Goal: Task Accomplishment & Management: Complete application form

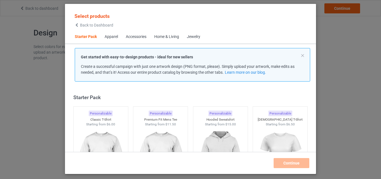
scroll to position [7, 0]
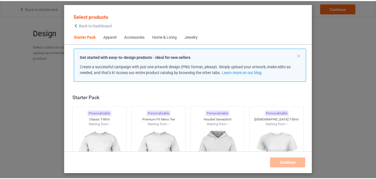
scroll to position [7, 0]
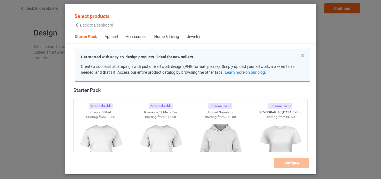
click at [102, 135] on img at bounding box center [101, 150] width 50 height 62
click at [138, 132] on img at bounding box center [160, 150] width 50 height 62
click at [204, 130] on img at bounding box center [220, 150] width 50 height 62
click at [268, 132] on img at bounding box center [280, 150] width 50 height 62
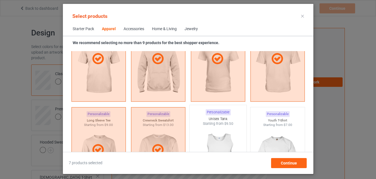
click at [230, 126] on img at bounding box center [218, 158] width 52 height 65
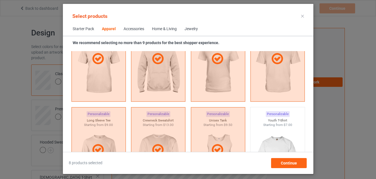
click at [277, 127] on img at bounding box center [278, 158] width 50 height 62
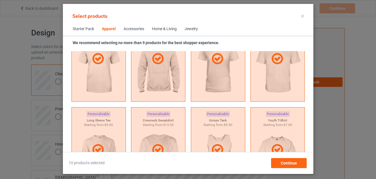
scroll to position [542, 0]
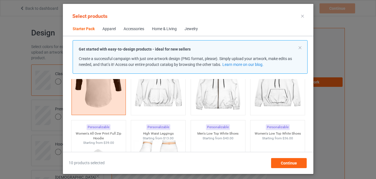
scroll to position [192, 0]
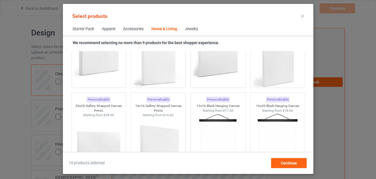
scroll to position [4334, 0]
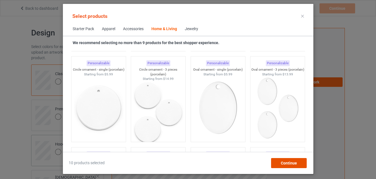
click at [287, 164] on span "Continue" at bounding box center [289, 162] width 16 height 4
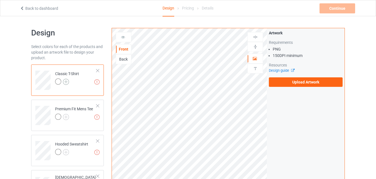
click at [64, 82] on img at bounding box center [66, 82] width 6 height 6
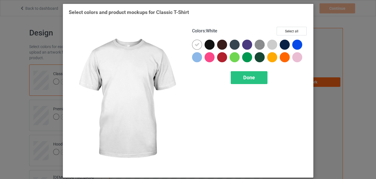
click at [286, 79] on div "Done" at bounding box center [250, 77] width 116 height 13
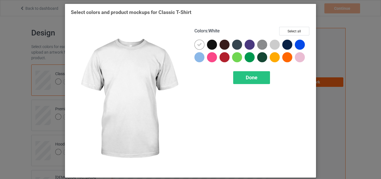
click at [285, 81] on div "Done" at bounding box center [252, 77] width 116 height 13
click at [294, 31] on button "Select all" at bounding box center [294, 31] width 30 height 9
click at [245, 77] on span "Done" at bounding box center [251, 77] width 12 height 6
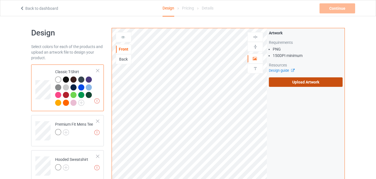
click at [284, 79] on label "Upload Artwork" at bounding box center [306, 81] width 74 height 9
click at [0, 0] on input "Upload Artwork" at bounding box center [0, 0] width 0 height 0
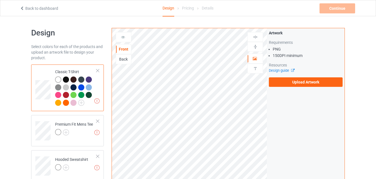
scroll to position [65, 0]
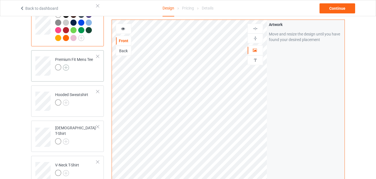
click at [67, 66] on img at bounding box center [66, 67] width 6 height 6
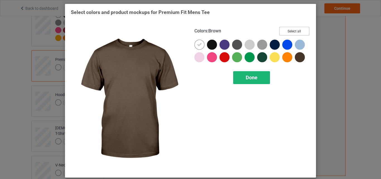
drag, startPoint x: 299, startPoint y: 28, endPoint x: 247, endPoint y: 78, distance: 71.7
click at [299, 28] on button "Select all" at bounding box center [294, 31] width 30 height 9
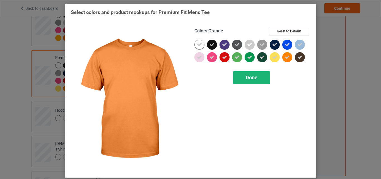
click at [249, 78] on span "Done" at bounding box center [251, 77] width 12 height 6
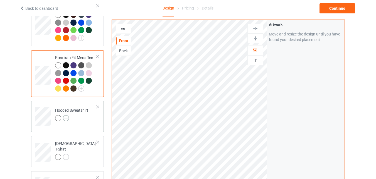
click at [68, 119] on img at bounding box center [66, 118] width 6 height 6
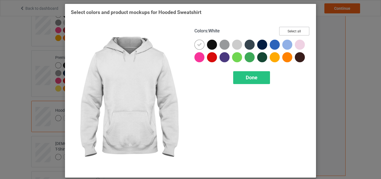
click at [292, 30] on button "Select all" at bounding box center [294, 31] width 30 height 9
click at [245, 80] on span "Done" at bounding box center [251, 77] width 12 height 6
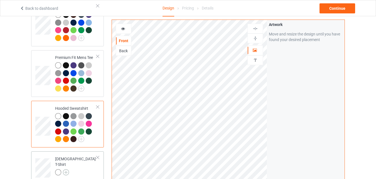
click at [64, 169] on img at bounding box center [66, 172] width 6 height 6
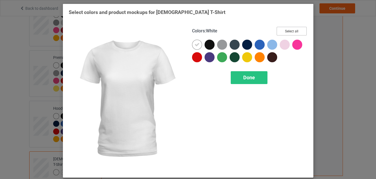
click at [292, 31] on button "Select all" at bounding box center [292, 31] width 30 height 9
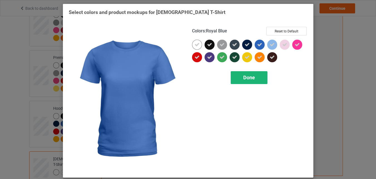
click at [245, 70] on div "Colors : Royal Blue Reset to Default Done" at bounding box center [249, 99] width 123 height 152
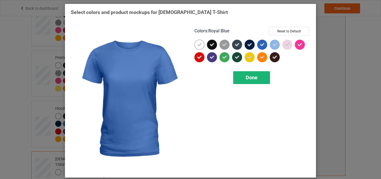
click at [246, 76] on span "Done" at bounding box center [251, 77] width 12 height 6
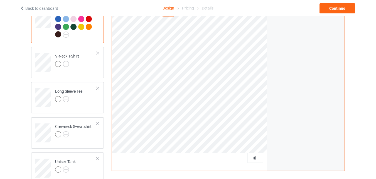
scroll to position [209, 0]
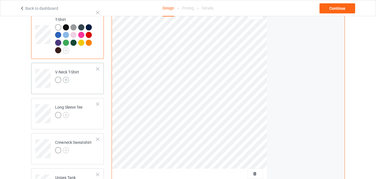
click at [67, 77] on img at bounding box center [66, 80] width 6 height 6
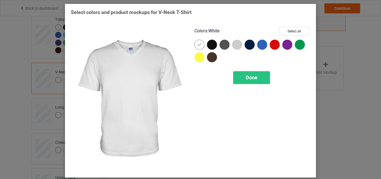
click at [293, 26] on div "Colors : White Select all Done" at bounding box center [251, 99] width 123 height 152
click at [292, 31] on button "Select all" at bounding box center [294, 31] width 30 height 9
click at [259, 81] on div "Done" at bounding box center [251, 77] width 37 height 13
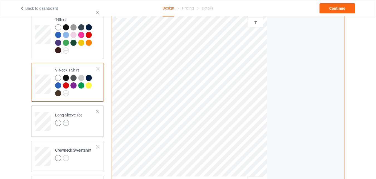
click at [65, 120] on img at bounding box center [66, 123] width 6 height 6
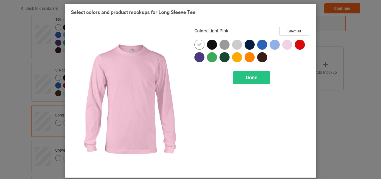
click at [283, 32] on button "Select all" at bounding box center [294, 31] width 30 height 9
click at [247, 78] on span "Done" at bounding box center [251, 77] width 12 height 6
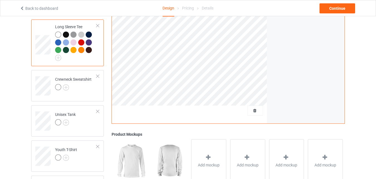
scroll to position [304, 0]
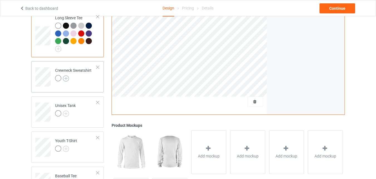
click at [67, 75] on img at bounding box center [66, 78] width 6 height 6
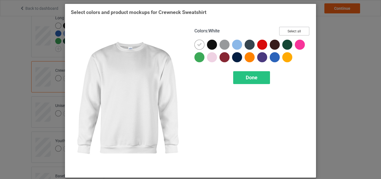
click at [285, 30] on button "Select all" at bounding box center [294, 31] width 30 height 9
click at [245, 76] on span "Done" at bounding box center [251, 77] width 12 height 6
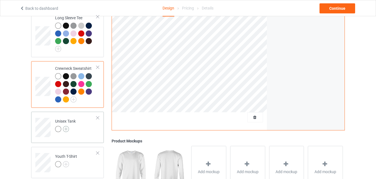
click at [69, 126] on img at bounding box center [66, 129] width 6 height 6
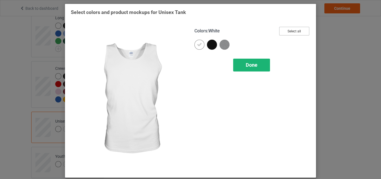
click at [286, 30] on button "Select all" at bounding box center [294, 31] width 30 height 9
click at [255, 66] on div "Done" at bounding box center [251, 65] width 37 height 13
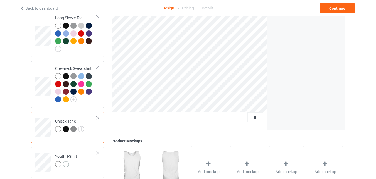
click at [64, 161] on img at bounding box center [66, 164] width 6 height 6
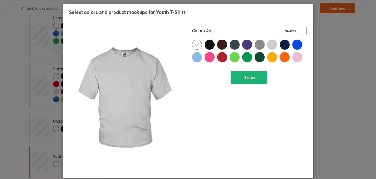
click at [285, 34] on button "Select all" at bounding box center [292, 31] width 30 height 9
click at [252, 77] on span "Done" at bounding box center [249, 77] width 12 height 6
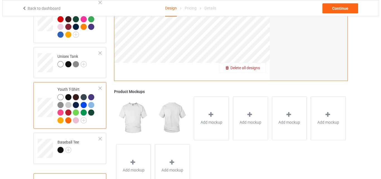
scroll to position [388, 0]
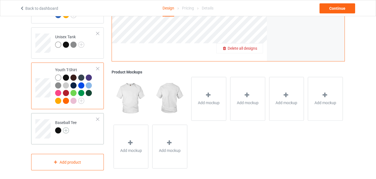
click at [63, 128] on img at bounding box center [66, 130] width 6 height 6
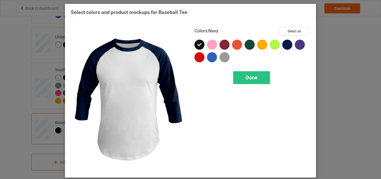
click at [295, 24] on div "Colors : Navy Select all Done" at bounding box center [251, 99] width 123 height 152
click at [292, 30] on button "Select all" at bounding box center [294, 31] width 30 height 9
click at [250, 78] on span "Done" at bounding box center [251, 77] width 12 height 6
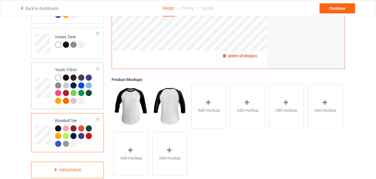
click at [92, 93] on div at bounding box center [90, 94] width 8 height 8
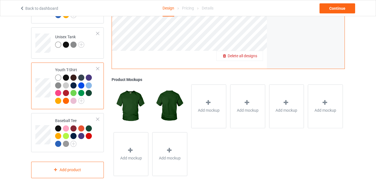
click at [202, 119] on div "Add mockup" at bounding box center [208, 106] width 35 height 44
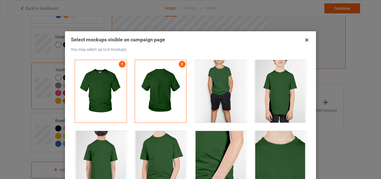
click at [211, 100] on div at bounding box center [220, 91] width 52 height 62
click at [296, 103] on div at bounding box center [280, 91] width 52 height 62
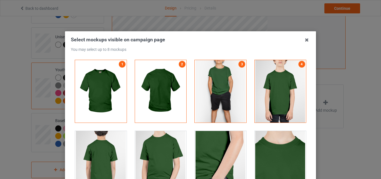
click at [209, 155] on div at bounding box center [220, 162] width 52 height 62
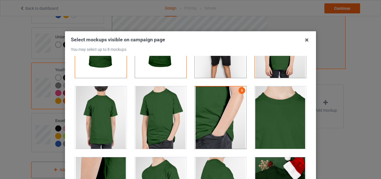
scroll to position [54, 0]
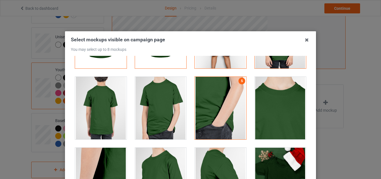
click at [221, 106] on div at bounding box center [220, 108] width 52 height 62
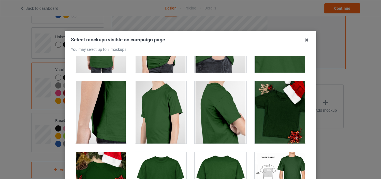
click at [265, 106] on div at bounding box center [280, 112] width 52 height 62
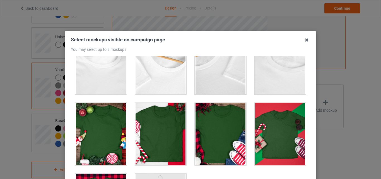
scroll to position [352, 0]
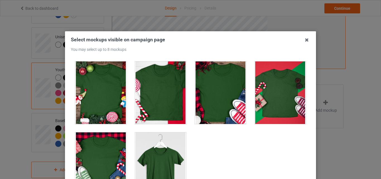
click at [165, 98] on div at bounding box center [161, 92] width 52 height 62
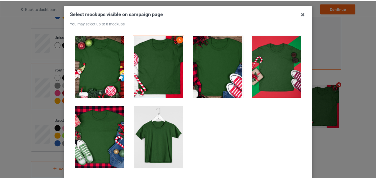
scroll to position [64, 0]
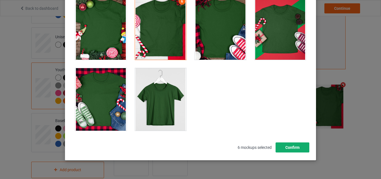
drag, startPoint x: 284, startPoint y: 149, endPoint x: 278, endPoint y: 150, distance: 6.8
click at [285, 149] on button "Confirm" at bounding box center [292, 147] width 34 height 10
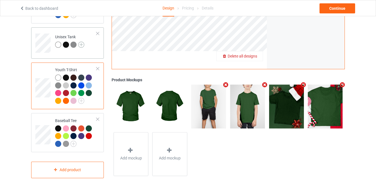
click at [82, 42] on img at bounding box center [81, 45] width 6 height 6
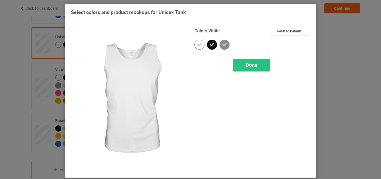
click at [303, 10] on h3 "Select colors and product mockups for Unisex Tank" at bounding box center [190, 12] width 239 height 6
drag, startPoint x: 249, startPoint y: 68, endPoint x: 380, endPoint y: 106, distance: 136.2
click at [249, 68] on div "Done" at bounding box center [251, 65] width 37 height 13
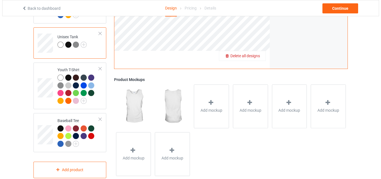
scroll to position [396, 0]
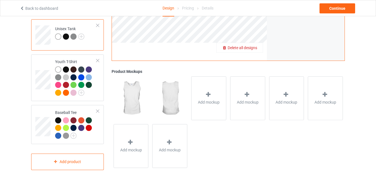
click at [190, 84] on div "Add mockup" at bounding box center [208, 98] width 39 height 48
click at [211, 92] on icon at bounding box center [208, 95] width 7 height 6
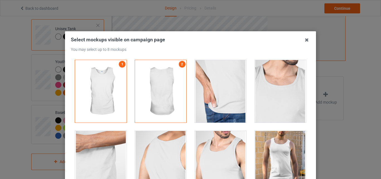
click at [222, 84] on div at bounding box center [220, 91] width 52 height 62
click at [194, 91] on div at bounding box center [220, 91] width 52 height 62
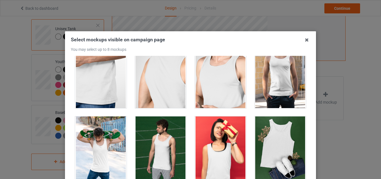
scroll to position [141, 0]
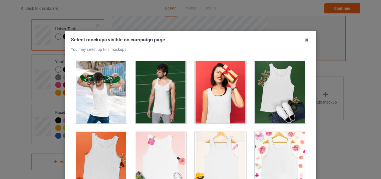
click at [154, 109] on div at bounding box center [161, 92] width 52 height 62
click at [212, 106] on div at bounding box center [220, 92] width 52 height 62
drag, startPoint x: 217, startPoint y: 157, endPoint x: 380, endPoint y: 95, distance: 174.2
click at [217, 157] on div at bounding box center [220, 163] width 52 height 62
click at [159, 153] on div at bounding box center [161, 163] width 52 height 62
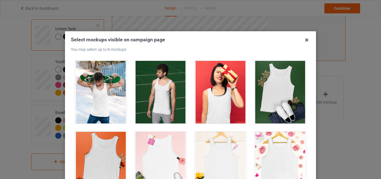
click at [102, 96] on div at bounding box center [101, 92] width 52 height 62
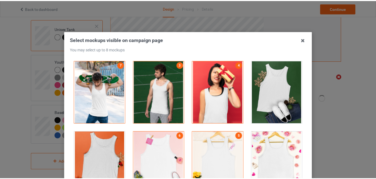
scroll to position [65, 0]
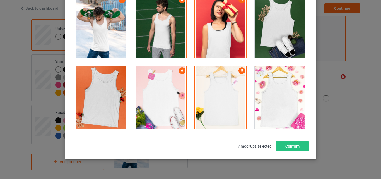
click at [263, 93] on div at bounding box center [280, 97] width 52 height 62
click at [285, 23] on div at bounding box center [280, 27] width 52 height 62
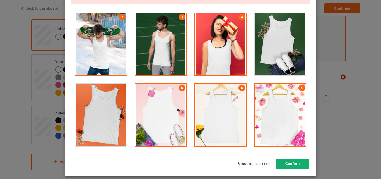
click at [288, 158] on button "Confirm" at bounding box center [292, 163] width 34 height 10
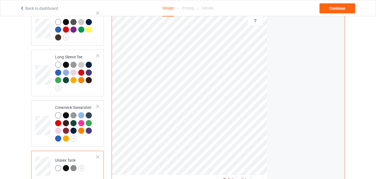
scroll to position [260, 0]
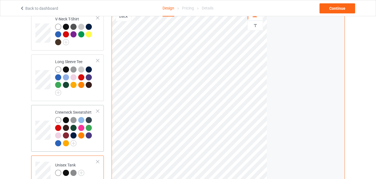
click at [92, 136] on div at bounding box center [76, 132] width 42 height 31
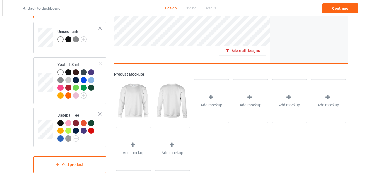
scroll to position [396, 0]
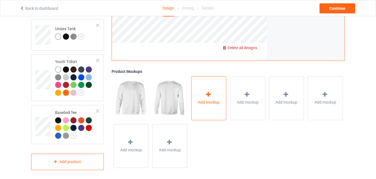
click at [202, 100] on span "Add mockup" at bounding box center [209, 102] width 22 height 6
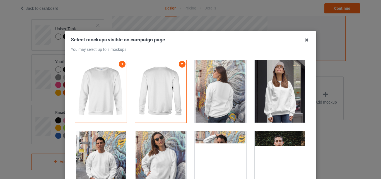
drag, startPoint x: 227, startPoint y: 97, endPoint x: 99, endPoint y: 151, distance: 138.9
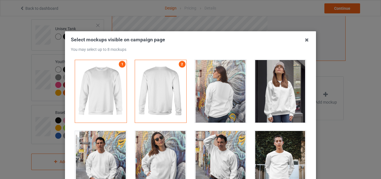
click at [227, 97] on div at bounding box center [220, 91] width 52 height 62
click at [291, 102] on div at bounding box center [280, 91] width 52 height 62
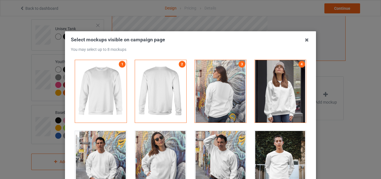
click at [232, 78] on div at bounding box center [220, 91] width 52 height 62
click at [284, 87] on div at bounding box center [280, 91] width 52 height 62
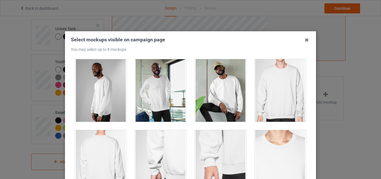
scroll to position [1504, 0]
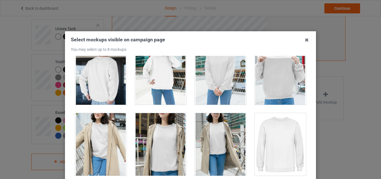
click at [211, 90] on div at bounding box center [220, 73] width 52 height 62
click at [177, 84] on div at bounding box center [161, 73] width 52 height 62
click at [109, 85] on div at bounding box center [101, 73] width 52 height 62
click at [111, 144] on div at bounding box center [101, 144] width 52 height 62
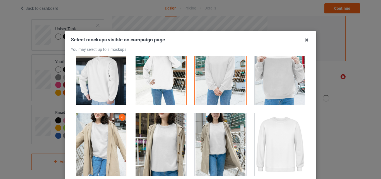
drag, startPoint x: 167, startPoint y: 144, endPoint x: 264, endPoint y: 144, distance: 96.7
click at [167, 143] on div at bounding box center [161, 144] width 52 height 62
click at [218, 142] on div at bounding box center [220, 144] width 52 height 62
click at [264, 144] on div at bounding box center [280, 144] width 52 height 62
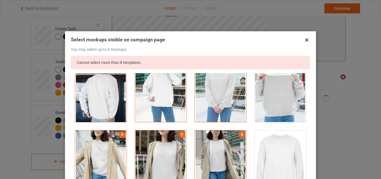
drag, startPoint x: 255, startPoint y: 106, endPoint x: 380, endPoint y: 99, distance: 125.6
click at [254, 106] on div at bounding box center [280, 90] width 52 height 62
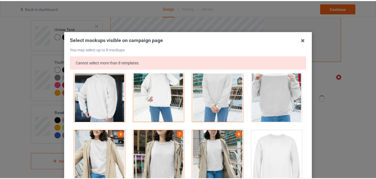
scroll to position [94, 0]
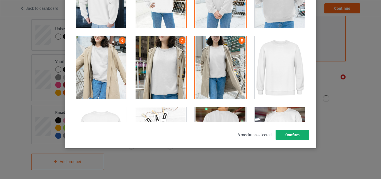
click at [293, 133] on button "Confirm" at bounding box center [292, 135] width 34 height 10
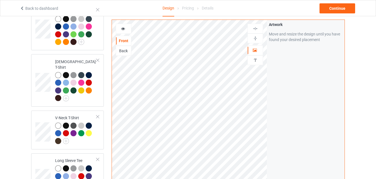
scroll to position [157, 0]
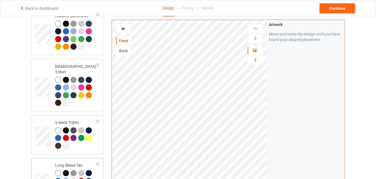
click at [88, 177] on div at bounding box center [90, 181] width 8 height 8
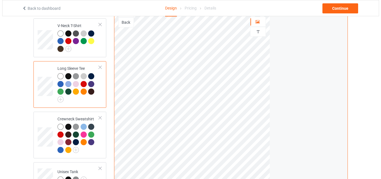
scroll to position [394, 0]
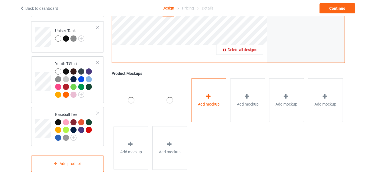
click at [193, 92] on div "Add mockup" at bounding box center [208, 100] width 35 height 44
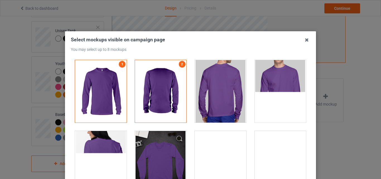
drag, startPoint x: 218, startPoint y: 101, endPoint x: 307, endPoint y: 64, distance: 96.7
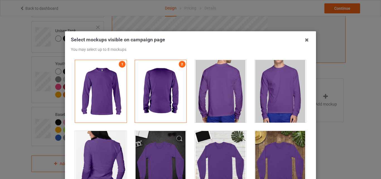
click at [218, 101] on div at bounding box center [220, 91] width 52 height 62
click at [279, 101] on div at bounding box center [280, 91] width 52 height 62
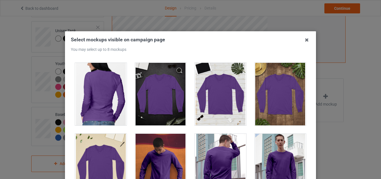
scroll to position [103, 0]
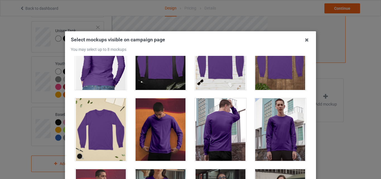
click at [103, 84] on div at bounding box center [101, 58] width 52 height 62
click at [152, 82] on div at bounding box center [161, 58] width 52 height 62
click at [75, 144] on div at bounding box center [101, 129] width 52 height 62
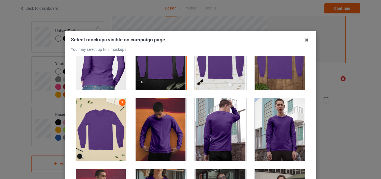
click at [144, 138] on div at bounding box center [161, 129] width 52 height 62
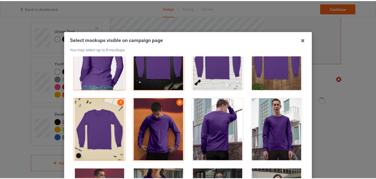
scroll to position [68, 0]
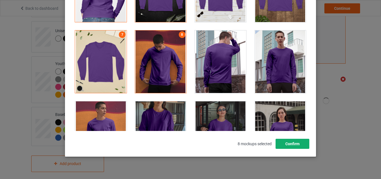
click at [299, 144] on button "Confirm" at bounding box center [292, 143] width 34 height 10
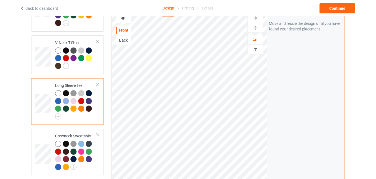
scroll to position [226, 0]
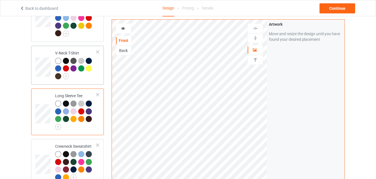
click at [76, 74] on div at bounding box center [76, 69] width 42 height 23
click at [72, 66] on div at bounding box center [73, 68] width 6 height 6
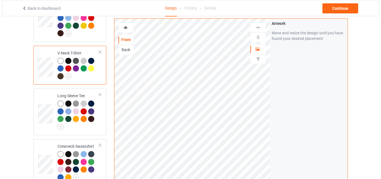
scroll to position [396, 0]
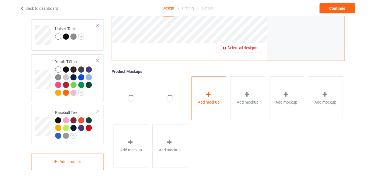
click at [215, 103] on div "Add mockup" at bounding box center [208, 98] width 35 height 44
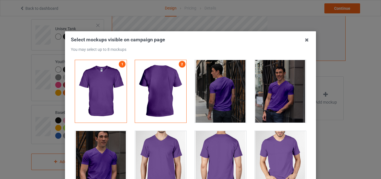
drag, startPoint x: 226, startPoint y: 95, endPoint x: 316, endPoint y: 97, distance: 90.6
click at [226, 95] on div at bounding box center [220, 91] width 52 height 62
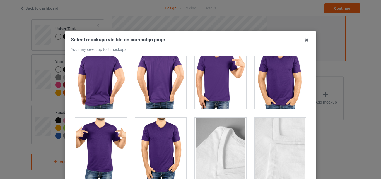
scroll to position [529, 0]
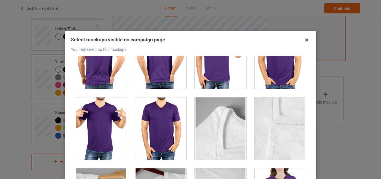
click at [157, 76] on div at bounding box center [161, 57] width 52 height 62
click at [151, 125] on div at bounding box center [161, 128] width 52 height 62
click at [217, 126] on div at bounding box center [220, 128] width 52 height 62
click at [211, 81] on div at bounding box center [220, 57] width 52 height 62
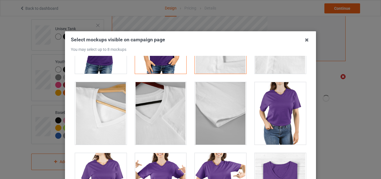
scroll to position [617, 0]
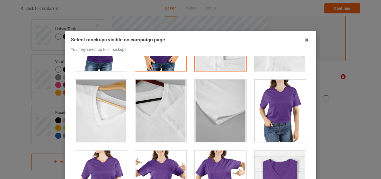
drag, startPoint x: 221, startPoint y: 105, endPoint x: 186, endPoint y: 104, distance: 35.4
click at [220, 105] on div at bounding box center [220, 110] width 52 height 62
click at [186, 104] on div at bounding box center [161, 110] width 60 height 71
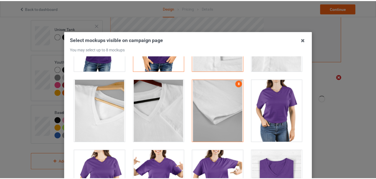
scroll to position [50, 0]
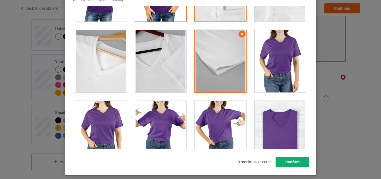
click at [293, 163] on button "Confirm" at bounding box center [292, 162] width 34 height 10
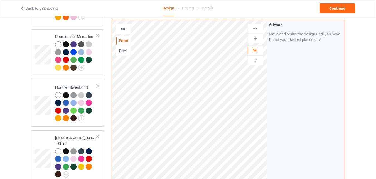
scroll to position [82, 0]
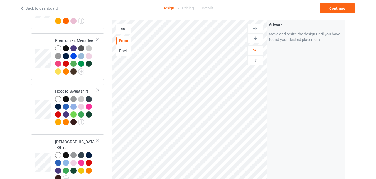
drag, startPoint x: 95, startPoint y: 169, endPoint x: 380, endPoint y: 64, distance: 303.6
click at [95, 168] on div at bounding box center [76, 167] width 42 height 31
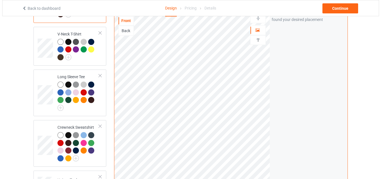
scroll to position [396, 0]
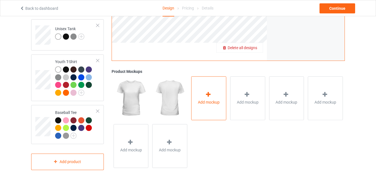
click at [209, 92] on icon at bounding box center [208, 95] width 7 height 6
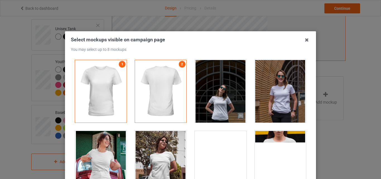
click at [210, 94] on div at bounding box center [220, 91] width 52 height 62
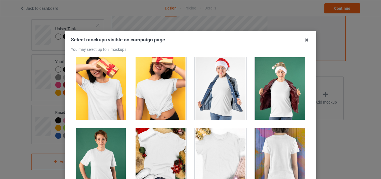
scroll to position [608, 0]
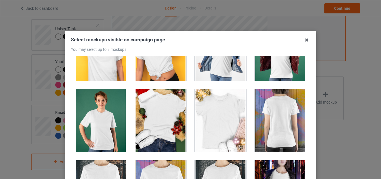
click at [109, 79] on div at bounding box center [101, 49] width 52 height 62
click at [153, 78] on div at bounding box center [161, 49] width 52 height 62
click at [203, 78] on div at bounding box center [220, 49] width 52 height 62
click at [254, 81] on div at bounding box center [280, 49] width 60 height 71
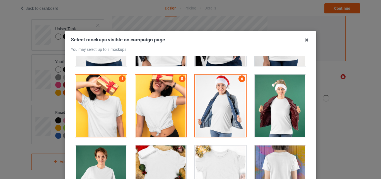
scroll to position [582, 0]
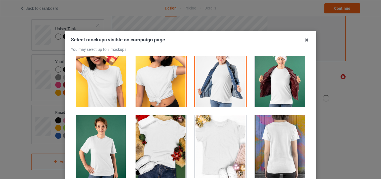
click at [289, 106] on div at bounding box center [280, 75] width 52 height 62
drag, startPoint x: 92, startPoint y: 148, endPoint x: 252, endPoint y: 139, distance: 159.4
click at [92, 149] on div at bounding box center [101, 146] width 52 height 62
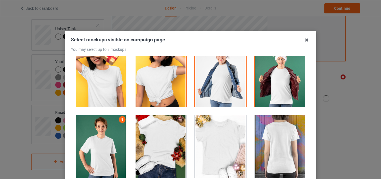
drag, startPoint x: 133, startPoint y: 145, endPoint x: 380, endPoint y: 102, distance: 250.5
click at [135, 145] on div at bounding box center [161, 146] width 52 height 62
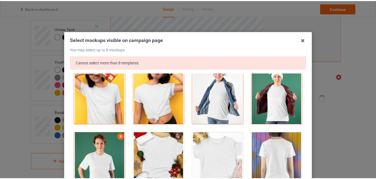
scroll to position [72, 0]
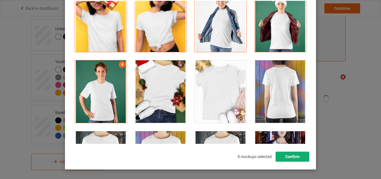
click at [293, 158] on button "Confirm" at bounding box center [292, 156] width 34 height 10
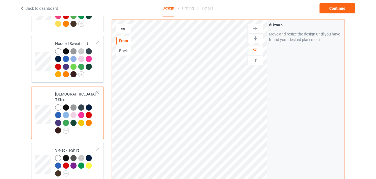
scroll to position [112, 0]
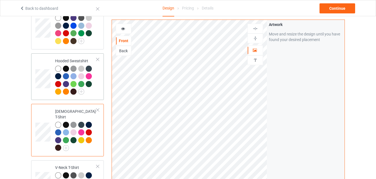
click at [85, 94] on div at bounding box center [76, 80] width 42 height 31
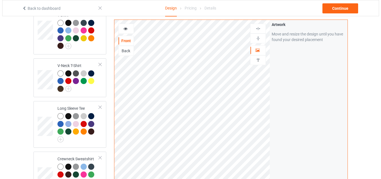
scroll to position [396, 0]
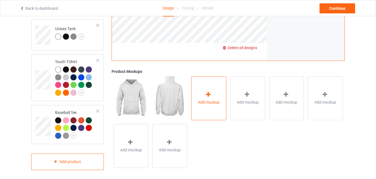
click at [204, 91] on div "Add mockup" at bounding box center [208, 98] width 35 height 44
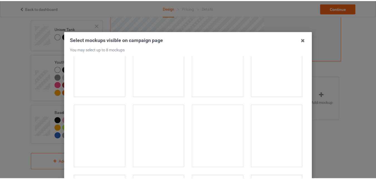
scroll to position [849, 0]
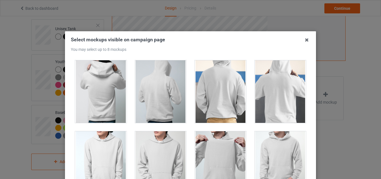
drag, startPoint x: 86, startPoint y: 109, endPoint x: 208, endPoint y: 101, distance: 122.3
click at [86, 109] on div at bounding box center [101, 91] width 52 height 62
click at [141, 112] on div at bounding box center [161, 91] width 52 height 62
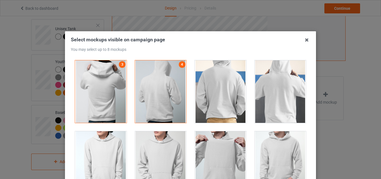
drag, startPoint x: 208, startPoint y: 101, endPoint x: 225, endPoint y: 110, distance: 18.7
click at [211, 101] on div at bounding box center [220, 91] width 52 height 62
click at [269, 102] on div at bounding box center [280, 91] width 52 height 62
click at [115, 158] on div at bounding box center [101, 162] width 52 height 62
click at [158, 159] on div at bounding box center [161, 162] width 52 height 62
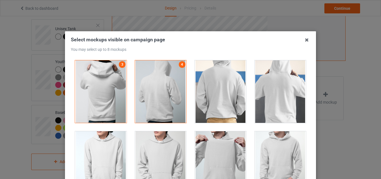
click at [167, 112] on div at bounding box center [161, 91] width 52 height 62
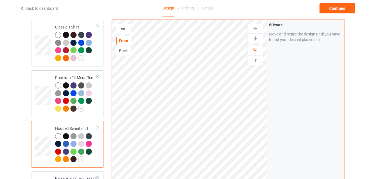
scroll to position [44, 0]
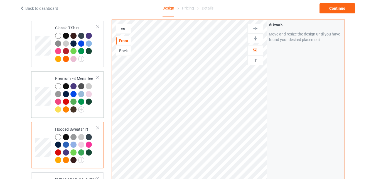
click at [94, 103] on div at bounding box center [76, 98] width 42 height 31
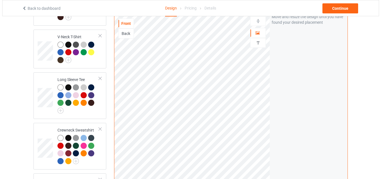
scroll to position [396, 0]
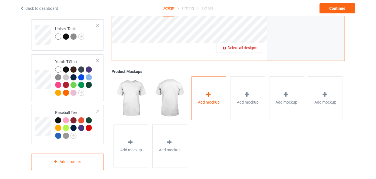
click at [222, 94] on div "Add mockup" at bounding box center [208, 98] width 35 height 44
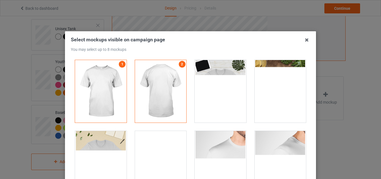
click at [235, 87] on div at bounding box center [220, 91] width 52 height 62
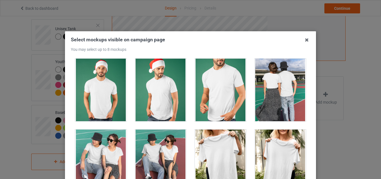
scroll to position [494, 0]
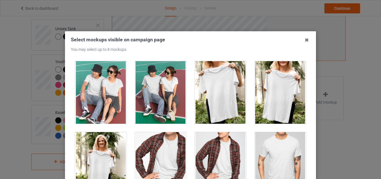
click at [115, 107] on div at bounding box center [101, 92] width 52 height 62
click at [154, 108] on div at bounding box center [161, 92] width 52 height 62
click at [157, 164] on div at bounding box center [161, 163] width 52 height 62
click at [232, 160] on div at bounding box center [220, 163] width 52 height 62
click at [286, 158] on div at bounding box center [280, 163] width 52 height 62
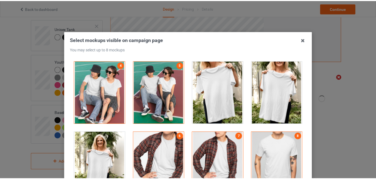
scroll to position [58, 0]
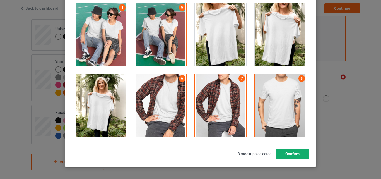
click at [284, 152] on button "Confirm" at bounding box center [292, 153] width 34 height 10
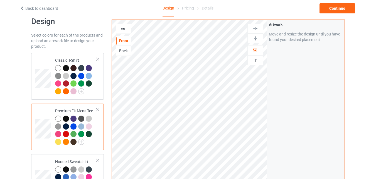
scroll to position [0, 0]
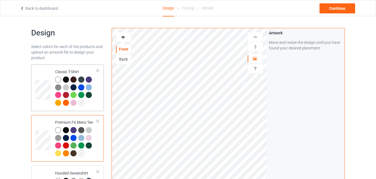
click at [70, 103] on div at bounding box center [73, 102] width 6 height 6
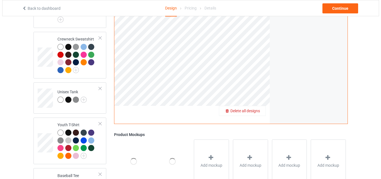
scroll to position [396, 0]
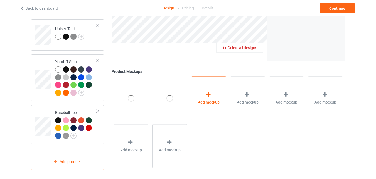
click at [209, 95] on div at bounding box center [209, 95] width 8 height 8
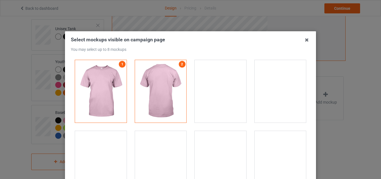
click at [203, 92] on div at bounding box center [220, 91] width 52 height 62
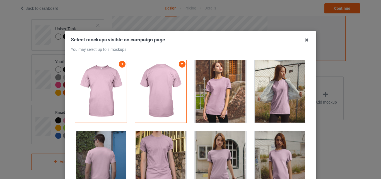
click at [276, 94] on div at bounding box center [280, 91] width 52 height 62
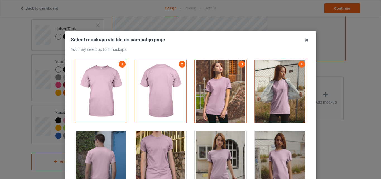
click at [308, 71] on div "Select mockups visible on campaign page You may select up to 8 mockups 1 2 3 4 …" at bounding box center [190, 127] width 251 height 193
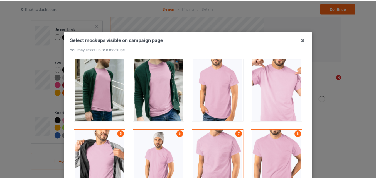
scroll to position [65, 0]
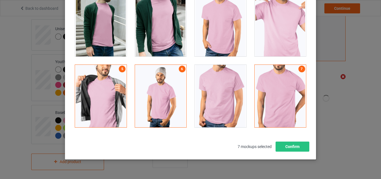
click at [216, 88] on div at bounding box center [220, 96] width 52 height 62
click at [284, 146] on button "Confirm" at bounding box center [292, 146] width 34 height 10
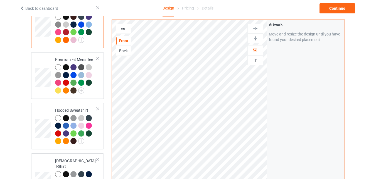
scroll to position [0, 0]
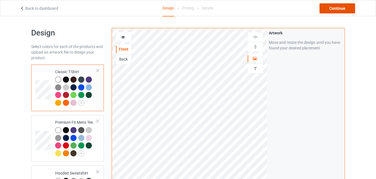
click at [337, 11] on div "Continue" at bounding box center [338, 8] width 36 height 10
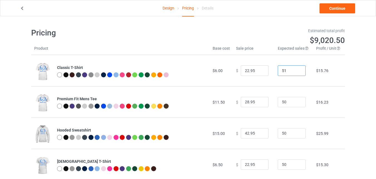
click at [296, 69] on input "51" at bounding box center [292, 70] width 28 height 11
click at [296, 69] on input "52" at bounding box center [292, 70] width 28 height 11
click at [296, 70] on input "53" at bounding box center [292, 70] width 28 height 11
click at [296, 70] on input "54" at bounding box center [292, 70] width 28 height 11
click at [296, 70] on input "55" at bounding box center [292, 70] width 28 height 11
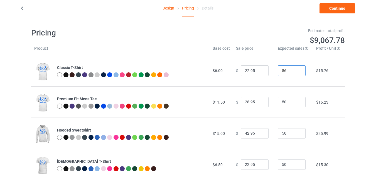
click at [296, 70] on input "56" at bounding box center [292, 70] width 28 height 11
click at [296, 70] on input "57" at bounding box center [292, 70] width 28 height 11
click at [296, 70] on input "58" at bounding box center [292, 70] width 28 height 11
click at [296, 70] on input "59" at bounding box center [292, 70] width 28 height 11
click at [296, 70] on input "60" at bounding box center [292, 70] width 28 height 11
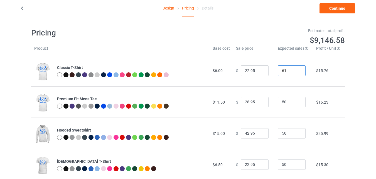
click at [296, 70] on input "61" at bounding box center [292, 70] width 28 height 11
click at [296, 70] on input "62" at bounding box center [292, 70] width 28 height 11
click at [297, 70] on input "63" at bounding box center [292, 70] width 28 height 11
click at [297, 70] on input "64" at bounding box center [292, 70] width 28 height 11
click at [297, 70] on input "66" at bounding box center [292, 70] width 28 height 11
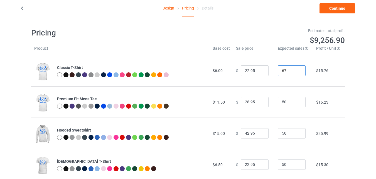
click at [297, 70] on input "67" at bounding box center [292, 70] width 28 height 11
click at [297, 70] on input "68" at bounding box center [292, 70] width 28 height 11
click at [297, 70] on input "69" at bounding box center [292, 70] width 28 height 11
click at [297, 70] on input "70" at bounding box center [292, 70] width 28 height 11
click at [297, 70] on input "71" at bounding box center [292, 70] width 28 height 11
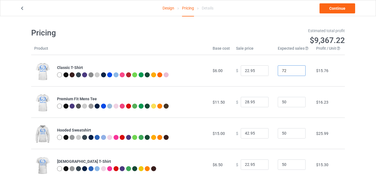
click at [297, 70] on input "72" at bounding box center [292, 70] width 28 height 11
click at [297, 70] on input "73" at bounding box center [292, 70] width 28 height 11
click at [297, 70] on input "74" at bounding box center [292, 70] width 28 height 11
click at [297, 70] on input "75" at bounding box center [292, 70] width 28 height 11
click at [297, 70] on input "76" at bounding box center [292, 70] width 28 height 11
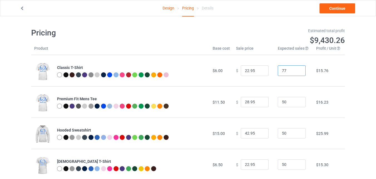
click at [297, 70] on input "77" at bounding box center [292, 70] width 28 height 11
click at [297, 70] on input "78" at bounding box center [292, 70] width 28 height 11
click at [297, 70] on input "79" at bounding box center [292, 70] width 28 height 11
click at [297, 70] on input "80" at bounding box center [292, 70] width 28 height 11
click at [297, 70] on input "81" at bounding box center [292, 70] width 28 height 11
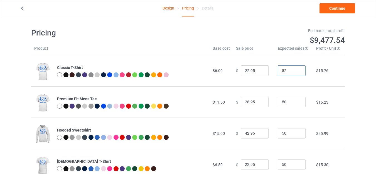
click at [297, 70] on input "82" at bounding box center [292, 70] width 28 height 11
click at [297, 70] on input "83" at bounding box center [292, 70] width 28 height 11
click at [297, 70] on input "84" at bounding box center [292, 70] width 28 height 11
click at [297, 70] on input "85" at bounding box center [292, 70] width 28 height 11
click at [297, 70] on input "86" at bounding box center [292, 70] width 28 height 11
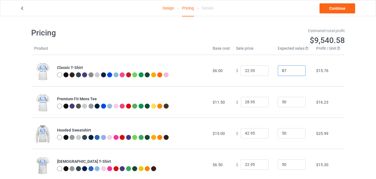
click at [297, 70] on input "87" at bounding box center [292, 70] width 28 height 11
click at [297, 70] on input "88" at bounding box center [292, 70] width 28 height 11
click at [297, 70] on input "89" at bounding box center [292, 70] width 28 height 11
click at [297, 70] on input "90" at bounding box center [292, 70] width 28 height 11
click at [297, 70] on input "91" at bounding box center [292, 70] width 28 height 11
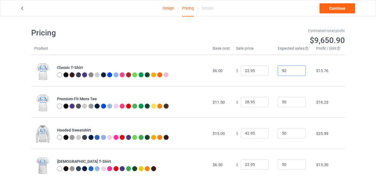
click at [297, 70] on input "92" at bounding box center [292, 70] width 28 height 11
click at [297, 70] on input "93" at bounding box center [292, 70] width 28 height 11
click at [297, 70] on input "94" at bounding box center [292, 70] width 28 height 11
click at [297, 70] on input "95" at bounding box center [292, 70] width 28 height 11
click at [297, 70] on input "96" at bounding box center [292, 70] width 28 height 11
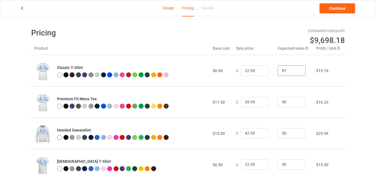
click at [297, 70] on input "97" at bounding box center [292, 70] width 28 height 11
click at [297, 70] on input "98" at bounding box center [292, 70] width 28 height 11
click at [297, 70] on input "99" at bounding box center [292, 70] width 28 height 11
click at [297, 70] on input "100" at bounding box center [292, 70] width 28 height 11
click at [297, 70] on input "101" at bounding box center [292, 70] width 28 height 11
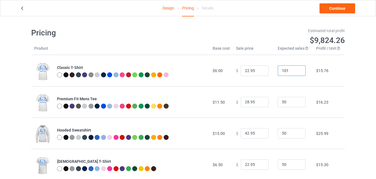
drag, startPoint x: 289, startPoint y: 71, endPoint x: 274, endPoint y: 70, distance: 15.6
click at [275, 70] on td "101" at bounding box center [294, 70] width 38 height 31
type input "20"
drag, startPoint x: 291, startPoint y: 99, endPoint x: 274, endPoint y: 103, distance: 16.5
click at [278, 103] on input "50" at bounding box center [292, 102] width 28 height 11
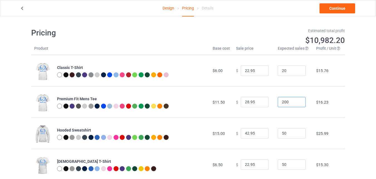
type input "200"
click at [286, 70] on input "20" at bounding box center [292, 70] width 28 height 11
type input "200"
click at [286, 134] on input "50" at bounding box center [292, 133] width 28 height 11
drag, startPoint x: 246, startPoint y: 71, endPoint x: 234, endPoint y: 71, distance: 12.3
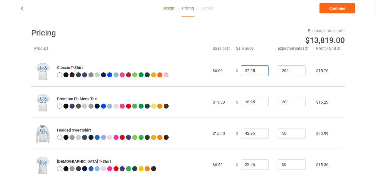
click at [236, 71] on div "$ 22.95" at bounding box center [254, 70] width 36 height 11
type input "19.95"
click at [245, 103] on input "28.95" at bounding box center [255, 102] width 28 height 11
type input "22.95"
drag, startPoint x: 246, startPoint y: 133, endPoint x: 239, endPoint y: 133, distance: 7.2
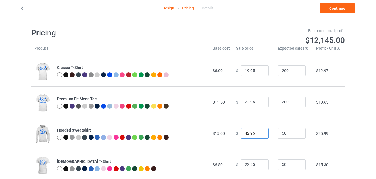
click at [241, 133] on input "42.95" at bounding box center [255, 133] width 28 height 11
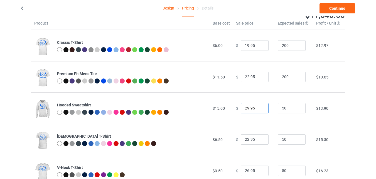
scroll to position [27, 0]
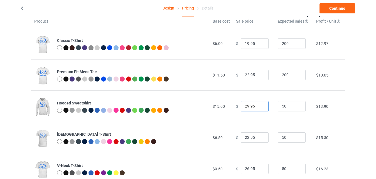
drag, startPoint x: 242, startPoint y: 106, endPoint x: 245, endPoint y: 106, distance: 3.1
click at [245, 106] on input "29.95" at bounding box center [255, 106] width 28 height 11
type input "35.95"
click at [245, 138] on input "22.95" at bounding box center [255, 137] width 28 height 11
type input "20.95"
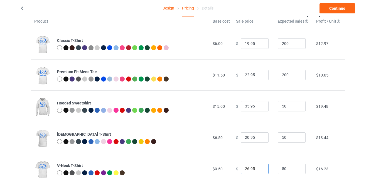
click at [246, 169] on input "26.95" at bounding box center [255, 168] width 28 height 11
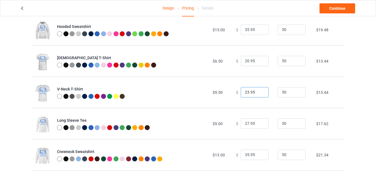
scroll to position [126, 0]
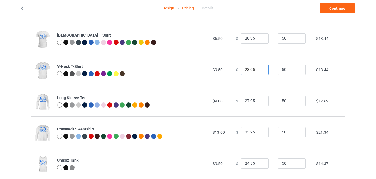
type input "23.95"
click at [246, 103] on input "27.95" at bounding box center [255, 101] width 28 height 11
type input "24.95"
drag, startPoint x: 246, startPoint y: 132, endPoint x: 238, endPoint y: 132, distance: 7.8
click at [241, 132] on input "35.95" at bounding box center [255, 132] width 28 height 11
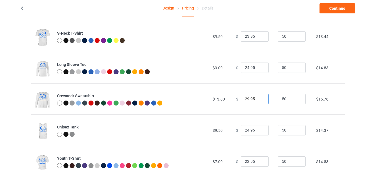
scroll to position [175, 0]
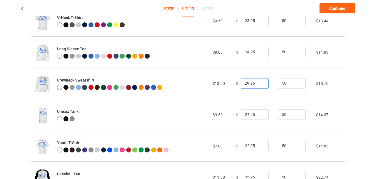
type input "29.95"
click at [246, 116] on input "24.95" at bounding box center [255, 114] width 28 height 11
type input "20.95"
click at [245, 147] on input "22.95" at bounding box center [255, 145] width 28 height 11
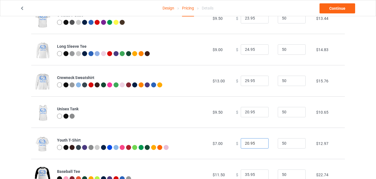
scroll to position [200, 0]
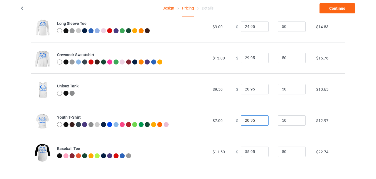
type input "20.95"
drag, startPoint x: 247, startPoint y: 151, endPoint x: 235, endPoint y: 151, distance: 11.4
click at [237, 151] on div "$ 35.95" at bounding box center [254, 151] width 36 height 11
type input "30.95"
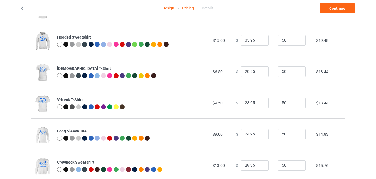
scroll to position [0, 0]
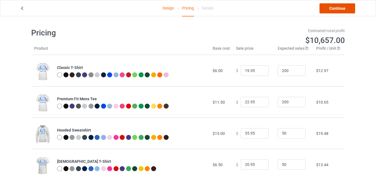
drag, startPoint x: 343, startPoint y: 10, endPoint x: 41, endPoint y: 176, distance: 344.5
click at [342, 10] on link "Continue" at bounding box center [338, 8] width 36 height 10
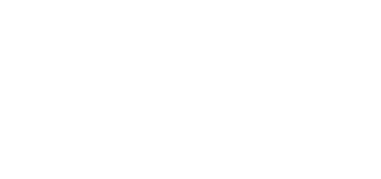
click at [288, 95] on body at bounding box center [190, 89] width 381 height 179
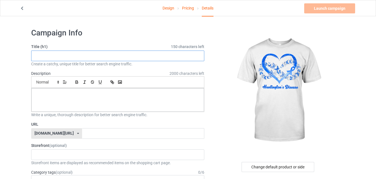
paste input "[MEDICAL_DATA] awareness Limeted edition"
type input "[MEDICAL_DATA] awareness Limeted edition"
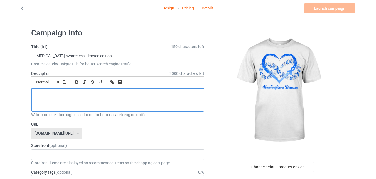
click at [71, 90] on div at bounding box center [117, 99] width 173 height 23
click at [70, 96] on p at bounding box center [118, 94] width 164 height 5
drag, startPoint x: 61, startPoint y: 96, endPoint x: 52, endPoint y: 95, distance: 8.7
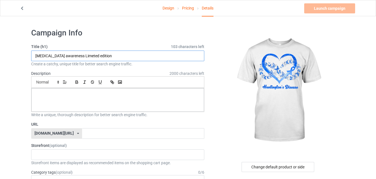
click at [61, 57] on input "[MEDICAL_DATA] awareness Limeted edition" at bounding box center [117, 55] width 173 height 11
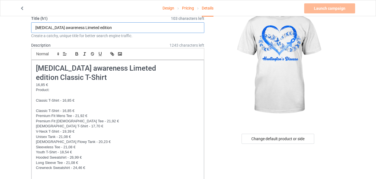
scroll to position [47, 0]
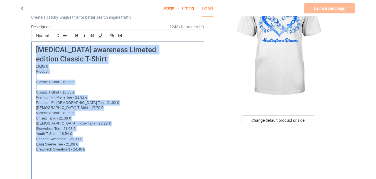
drag, startPoint x: 98, startPoint y: 150, endPoint x: 0, endPoint y: 46, distance: 142.5
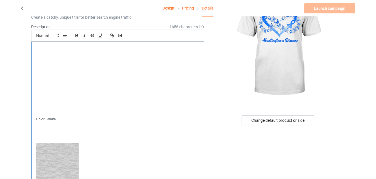
scroll to position [0, 0]
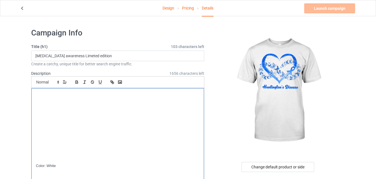
click at [65, 102] on p at bounding box center [118, 103] width 164 height 5
drag, startPoint x: 63, startPoint y: 97, endPoint x: 50, endPoint y: 167, distance: 70.5
click at [50, 167] on p "Color: White" at bounding box center [118, 165] width 164 height 5
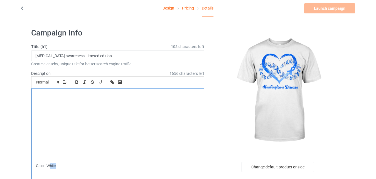
click at [50, 167] on p "Color: White" at bounding box center [118, 165] width 164 height 5
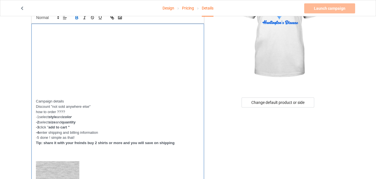
scroll to position [63, 0]
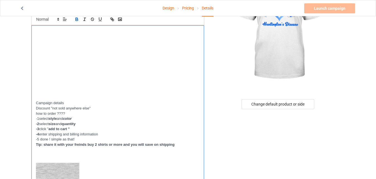
click at [122, 57] on p at bounding box center [118, 56] width 164 height 5
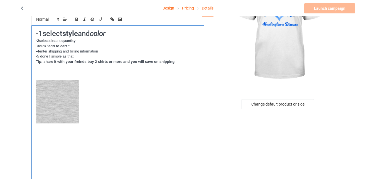
click at [34, 96] on div "-1select style and color - 2 select size and quantity -3 click " add to cart " …" at bounding box center [117, 169] width 173 height 289
click at [36, 103] on div "-1select style and color - 2 select size and quantity -3 click " add to cart " …" at bounding box center [117, 169] width 173 height 289
click at [50, 38] on h1 "-1select style and color" at bounding box center [118, 33] width 164 height 9
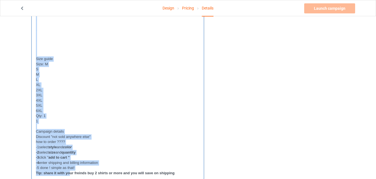
scroll to position [232, 0]
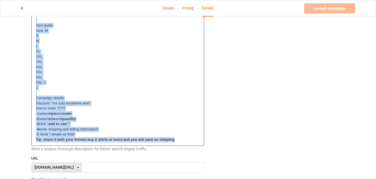
drag, startPoint x: 36, startPoint y: 97, endPoint x: 186, endPoint y: 144, distance: 156.6
click at [186, 144] on div "-1select style and color - 2 select size and quantity -3 click " add to cart " …" at bounding box center [117, 0] width 173 height 289
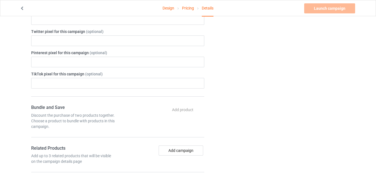
scroll to position [0, 0]
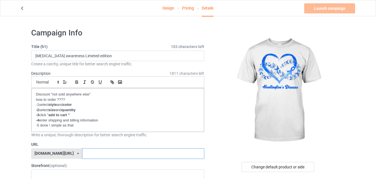
click at [94, 154] on input "text" at bounding box center [143, 153] width 122 height 11
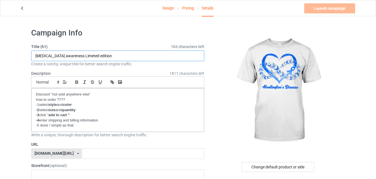
drag, startPoint x: 36, startPoint y: 55, endPoint x: 91, endPoint y: 58, distance: 54.7
click at [91, 58] on input "[MEDICAL_DATA] awareness Limeted edition" at bounding box center [117, 55] width 173 height 11
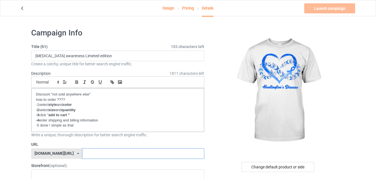
click at [82, 157] on input "text" at bounding box center [143, 153] width 122 height 11
click at [82, 156] on input "text" at bounding box center [143, 153] width 122 height 11
paste input "[MEDICAL_DATA] awareness"
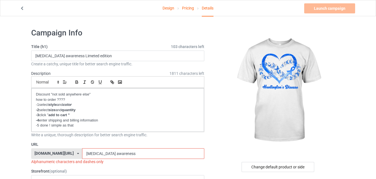
click at [82, 152] on input "[MEDICAL_DATA] awareness" at bounding box center [143, 153] width 122 height 11
click at [108, 154] on input "[MEDICAL_DATA] awareness" at bounding box center [143, 153] width 122 height 11
click at [89, 152] on input "Huntington's Diseaseawareness" at bounding box center [143, 153] width 122 height 11
drag, startPoint x: 94, startPoint y: 154, endPoint x: 90, endPoint y: 154, distance: 3.9
click at [90, 154] on input "Huntingtons Diseaseawareness" at bounding box center [143, 153] width 122 height 11
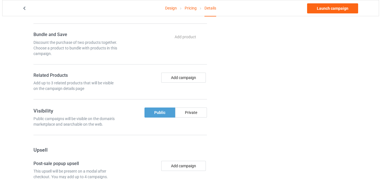
scroll to position [308, 0]
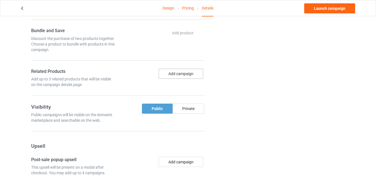
type input "Huntingtonsdiseaseawareness"
click at [175, 74] on button "Add campaign" at bounding box center [181, 74] width 45 height 10
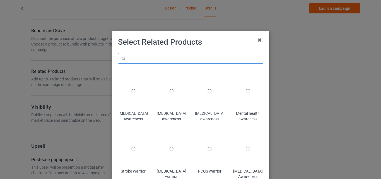
click at [170, 59] on input "text" at bounding box center [190, 58] width 145 height 11
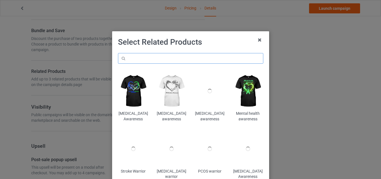
paste input "[MEDICAL_DATA] awareness"
click at [176, 58] on input "[MEDICAL_DATA] awareness" at bounding box center [190, 58] width 145 height 11
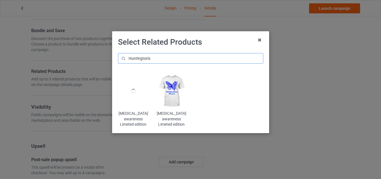
type input "Huntington's"
click at [165, 104] on img at bounding box center [171, 91] width 30 height 38
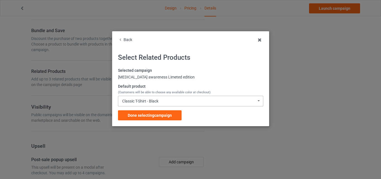
click at [153, 103] on div "Classic T-Shirt - Black" at bounding box center [140, 101] width 36 height 4
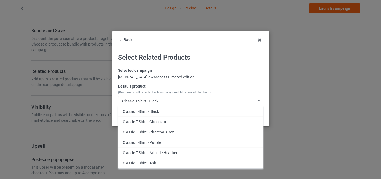
drag, startPoint x: 149, startPoint y: 142, endPoint x: 150, endPoint y: 95, distance: 46.5
click at [150, 95] on div "Default product (Customers will be able to choose any available color at checko…" at bounding box center [190, 95] width 145 height 23
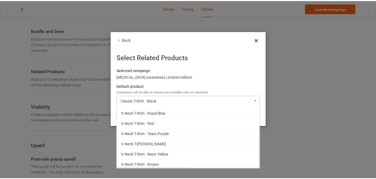
scroll to position [850, 0]
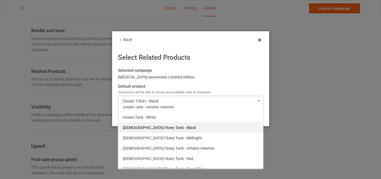
click at [138, 127] on div "[DEMOGRAPHIC_DATA] Flowy Tank - Black" at bounding box center [190, 127] width 145 height 10
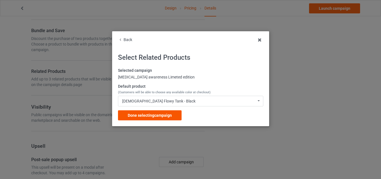
click at [151, 115] on span "Done selecting campaign" at bounding box center [150, 115] width 44 height 4
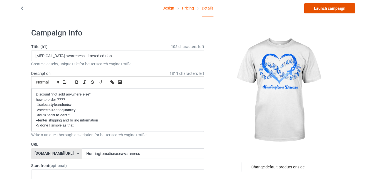
click at [325, 5] on link "Launch campaign" at bounding box center [330, 8] width 51 height 10
